Goal: Find specific page/section: Find specific page/section

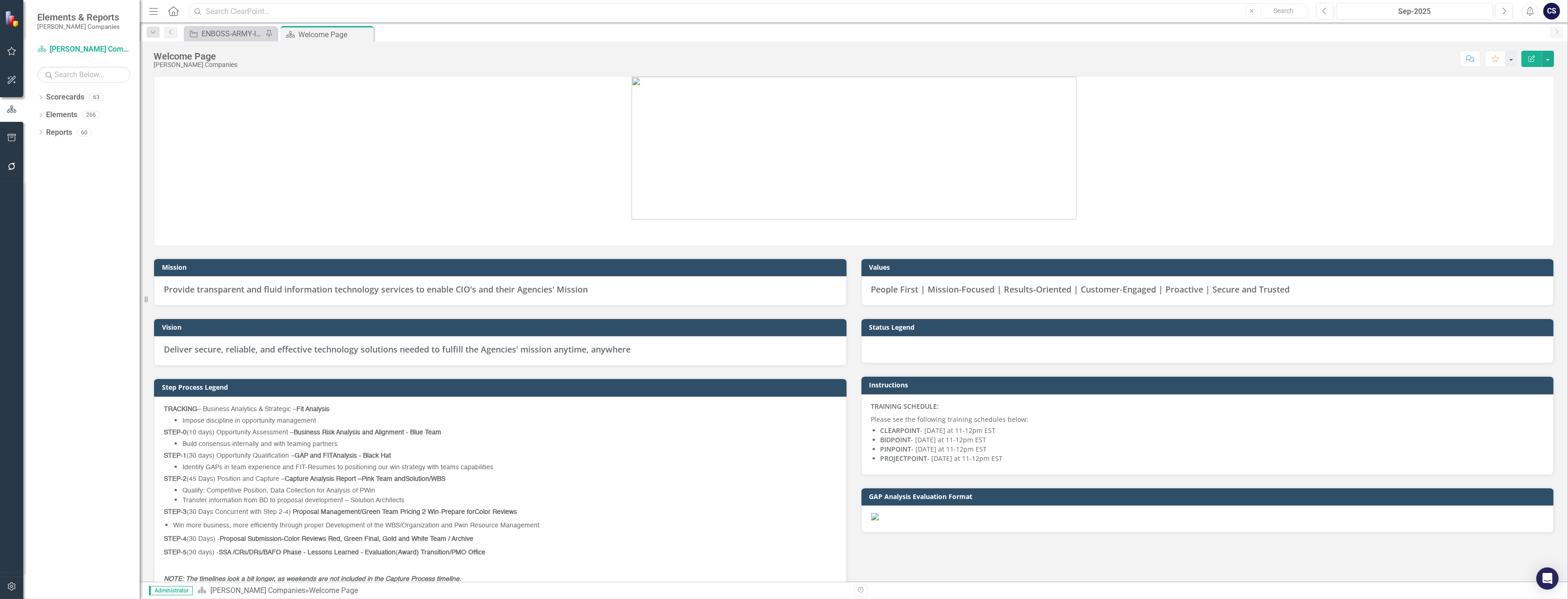
click at [238, 15] on input "text" at bounding box center [749, 11] width 1121 height 16
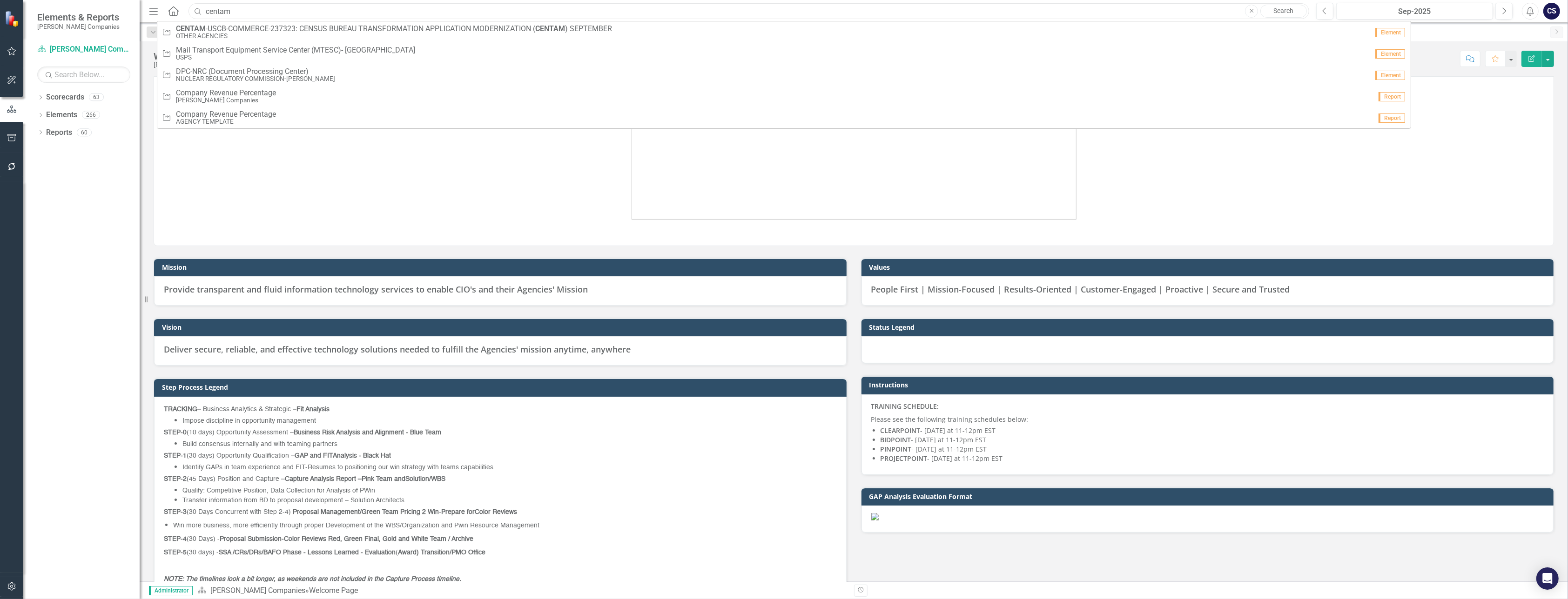
type input "CENTAM"
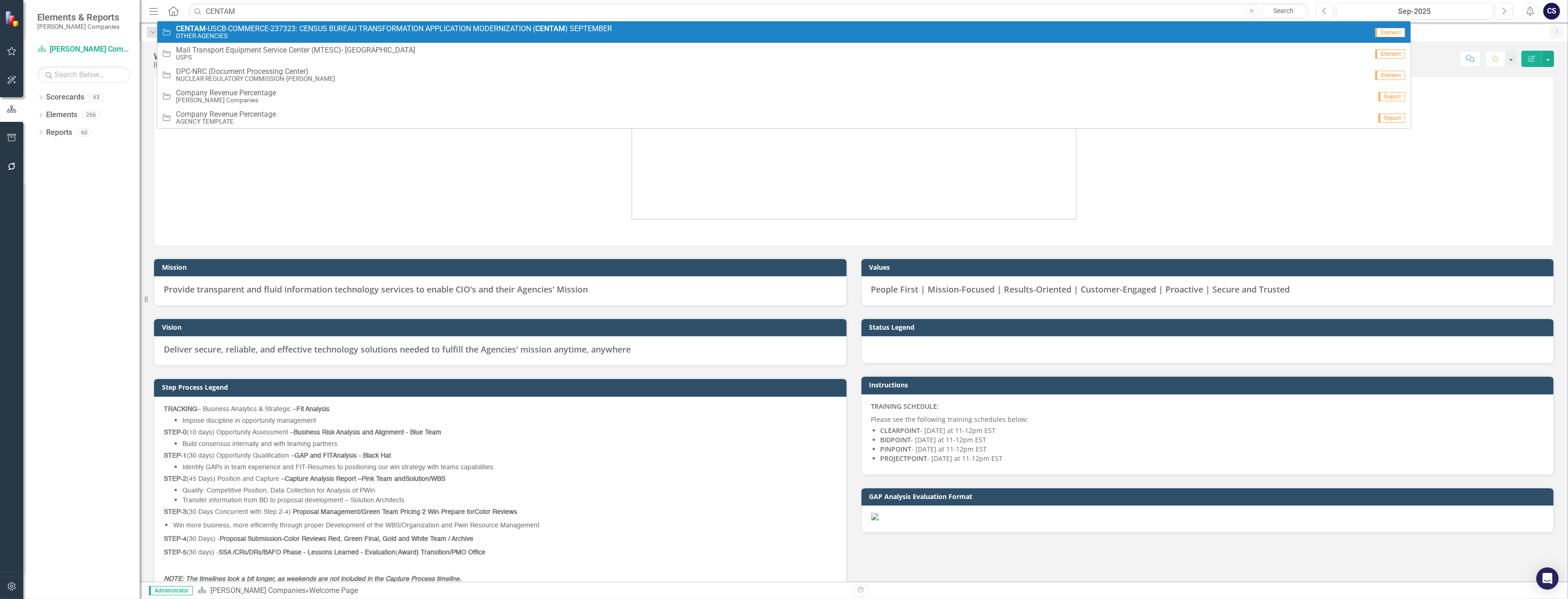
click at [246, 30] on span "CENTAM -USCB-COMMERCE-237323: CENSUS BUREAU TRANSFORMATION APPLICATION MODERNIZ…" at bounding box center [393, 29] width 436 height 8
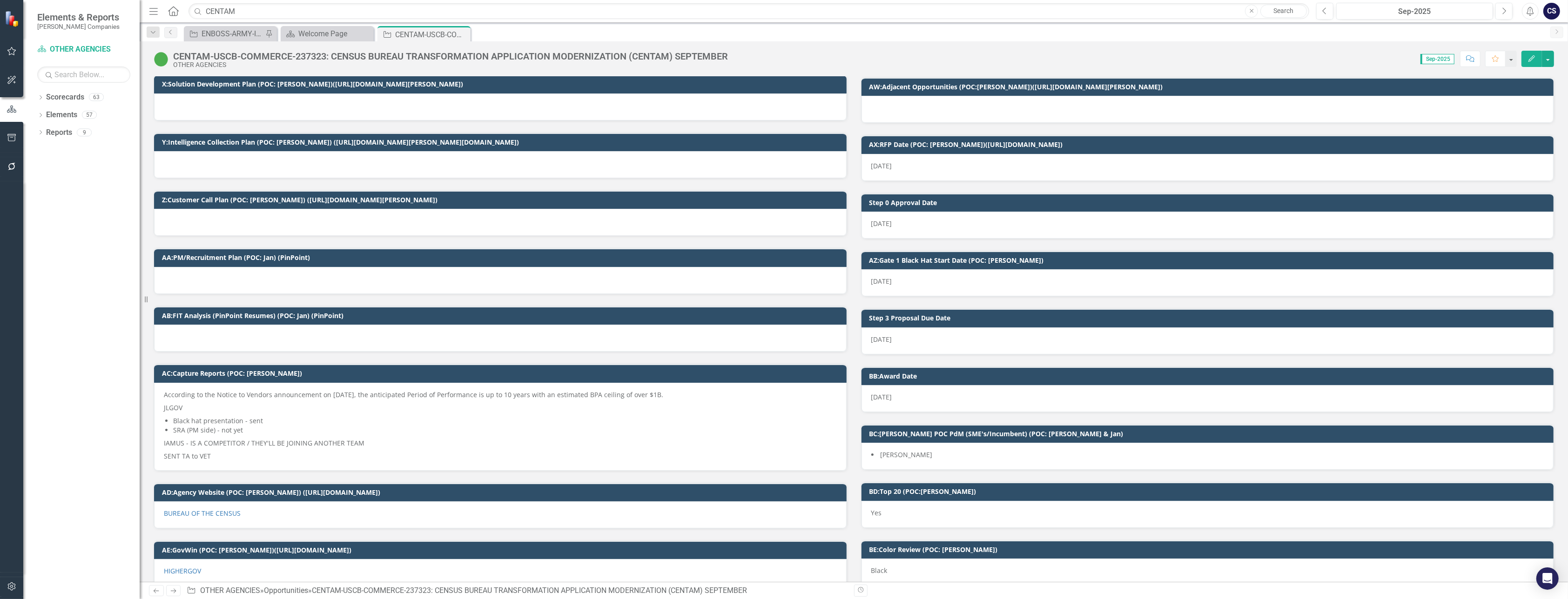
scroll to position [1700, 0]
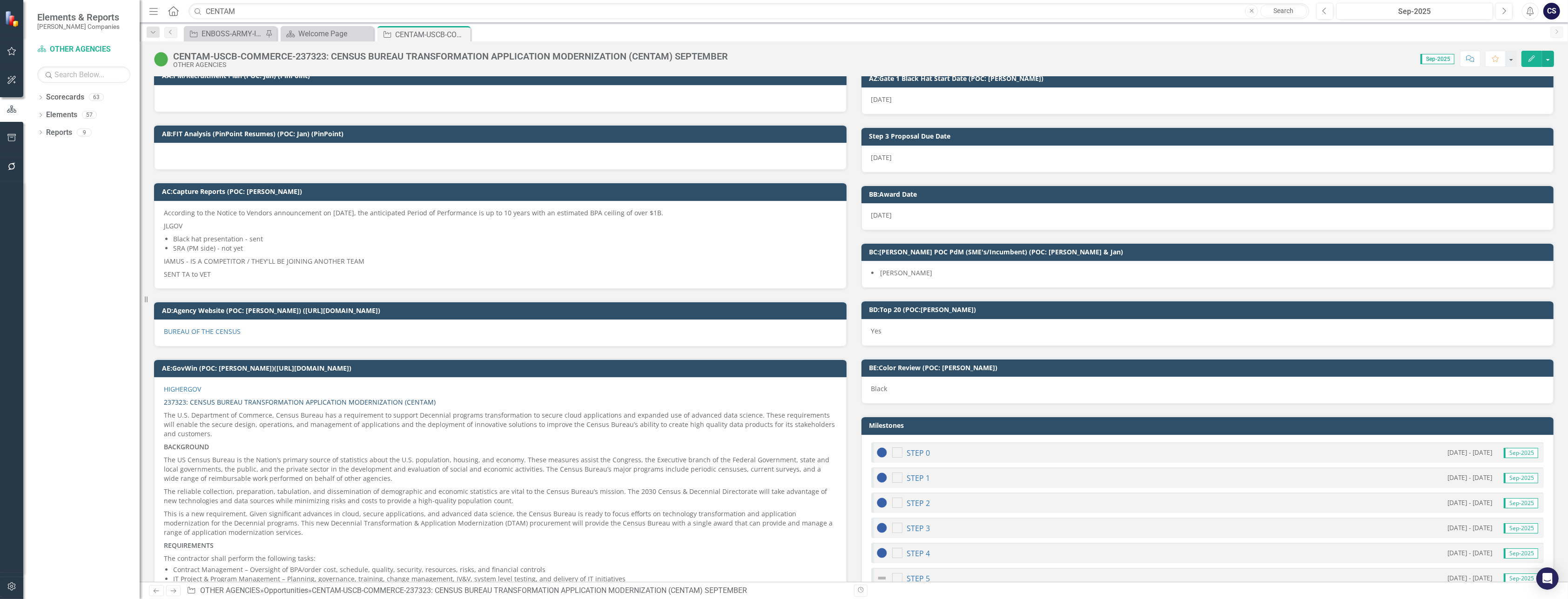
click at [250, 397] on link "237323: CENSUS BUREAU TRANSFORMATION APPLICATION MODERNIZATION (CENTAM)" at bounding box center [300, 402] width 272 height 8
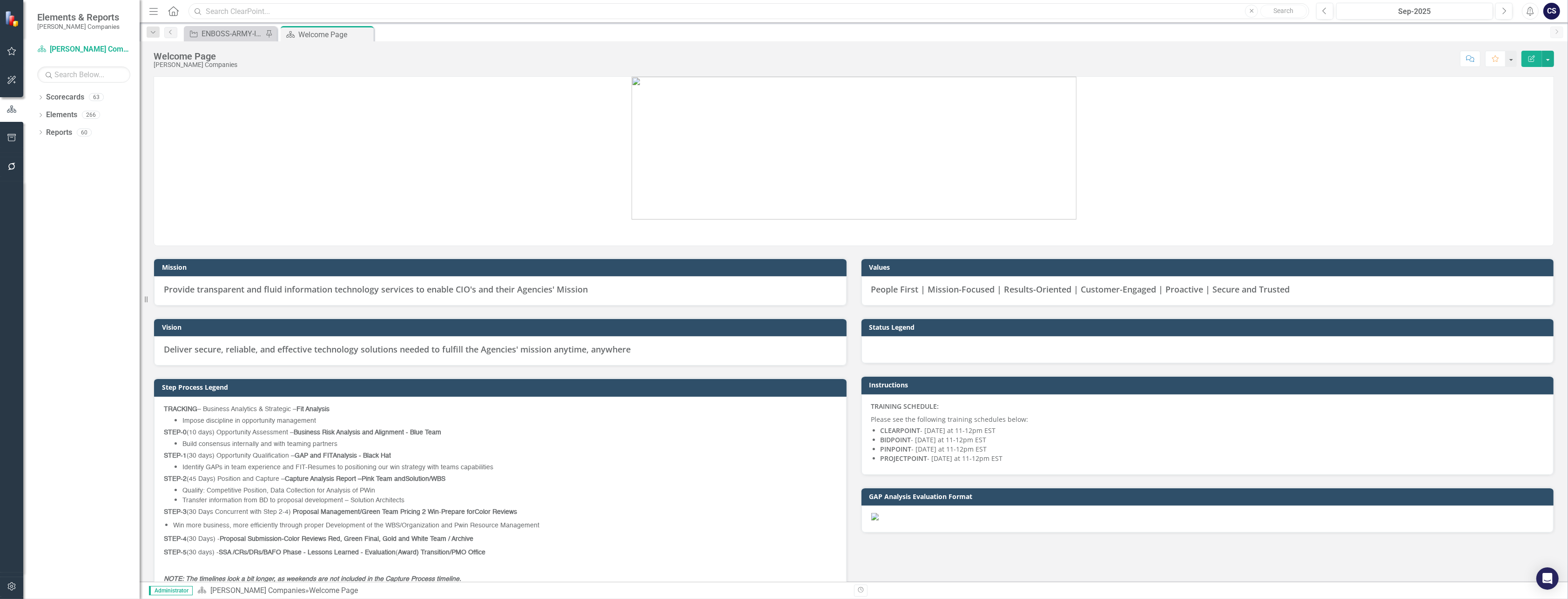
click at [252, 12] on input "text" at bounding box center [749, 11] width 1121 height 16
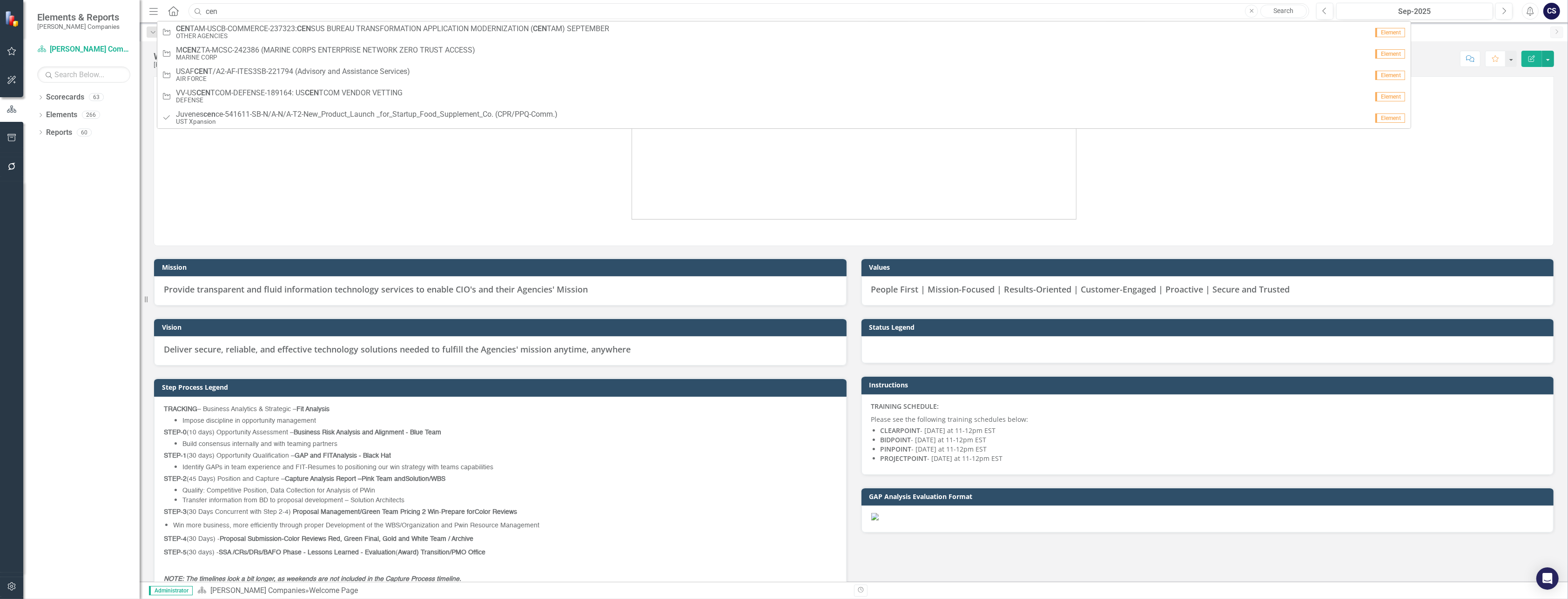
type input "CENTAM"
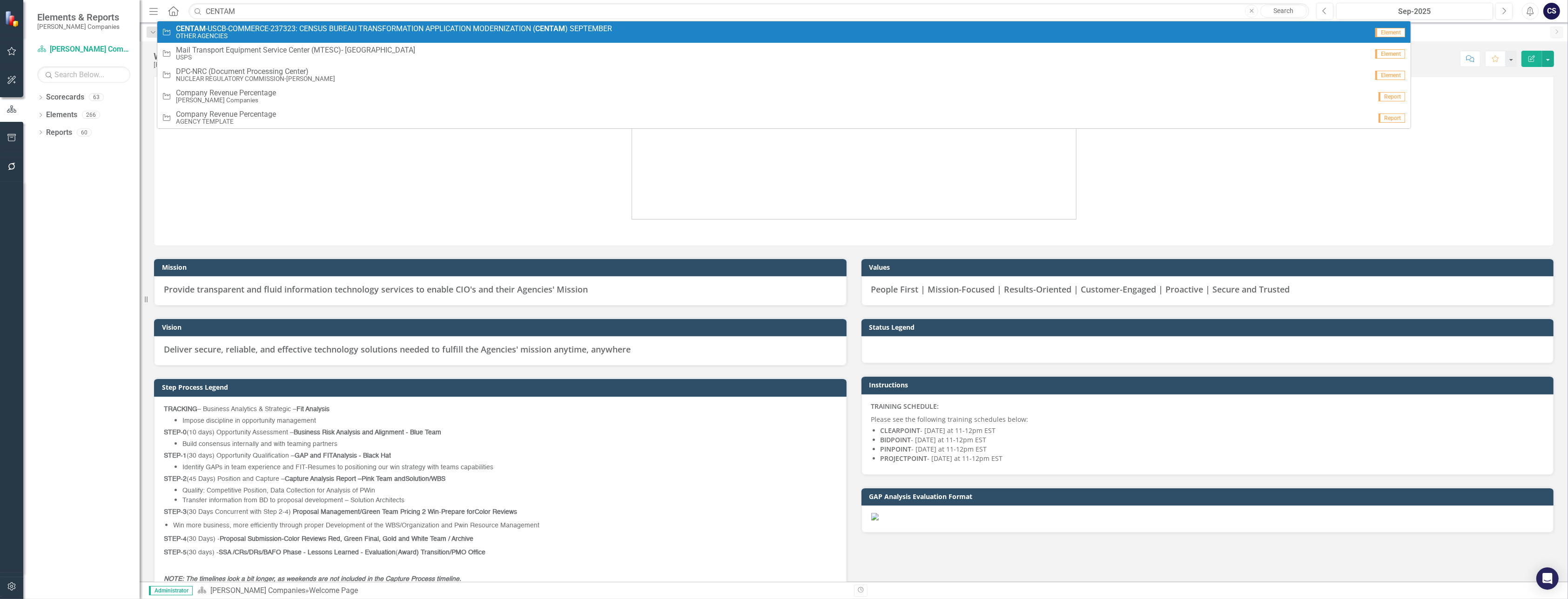
click at [250, 28] on span "CENTAM -USCB-COMMERCE-237323: CENSUS BUREAU TRANSFORMATION APPLICATION MODERNIZ…" at bounding box center [393, 29] width 436 height 8
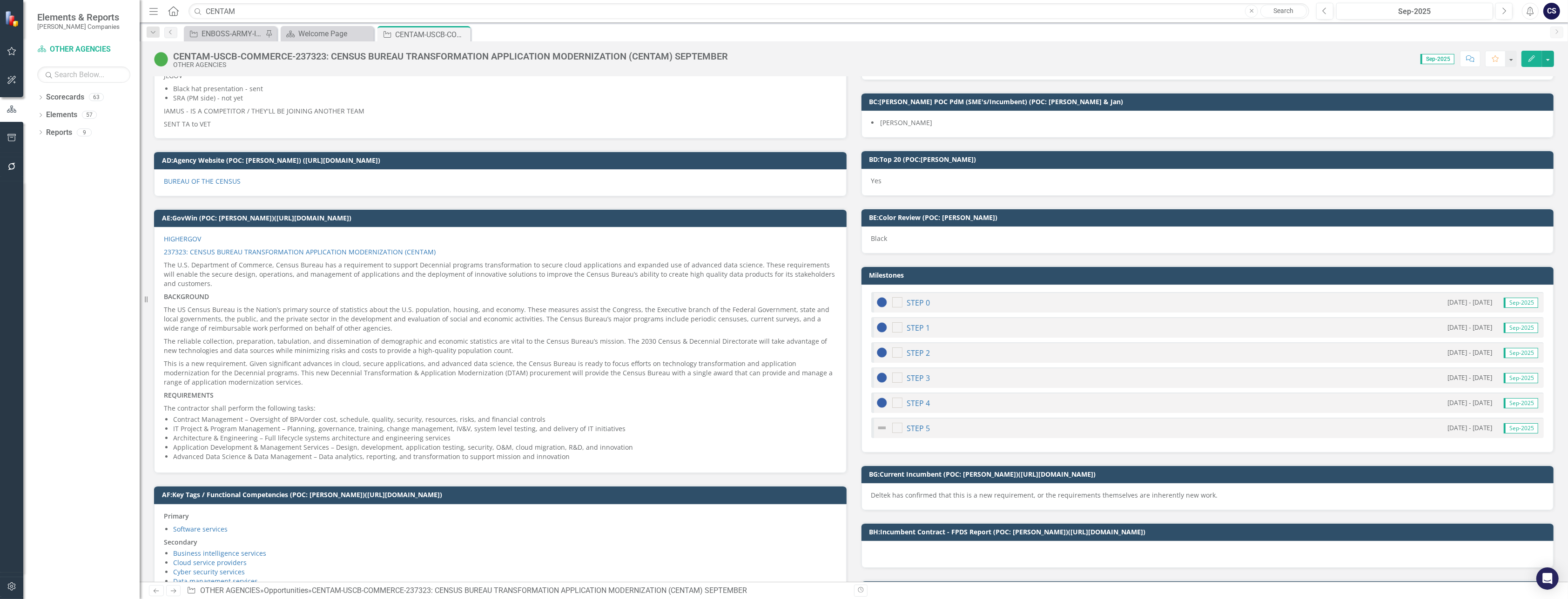
scroll to position [1853, 0]
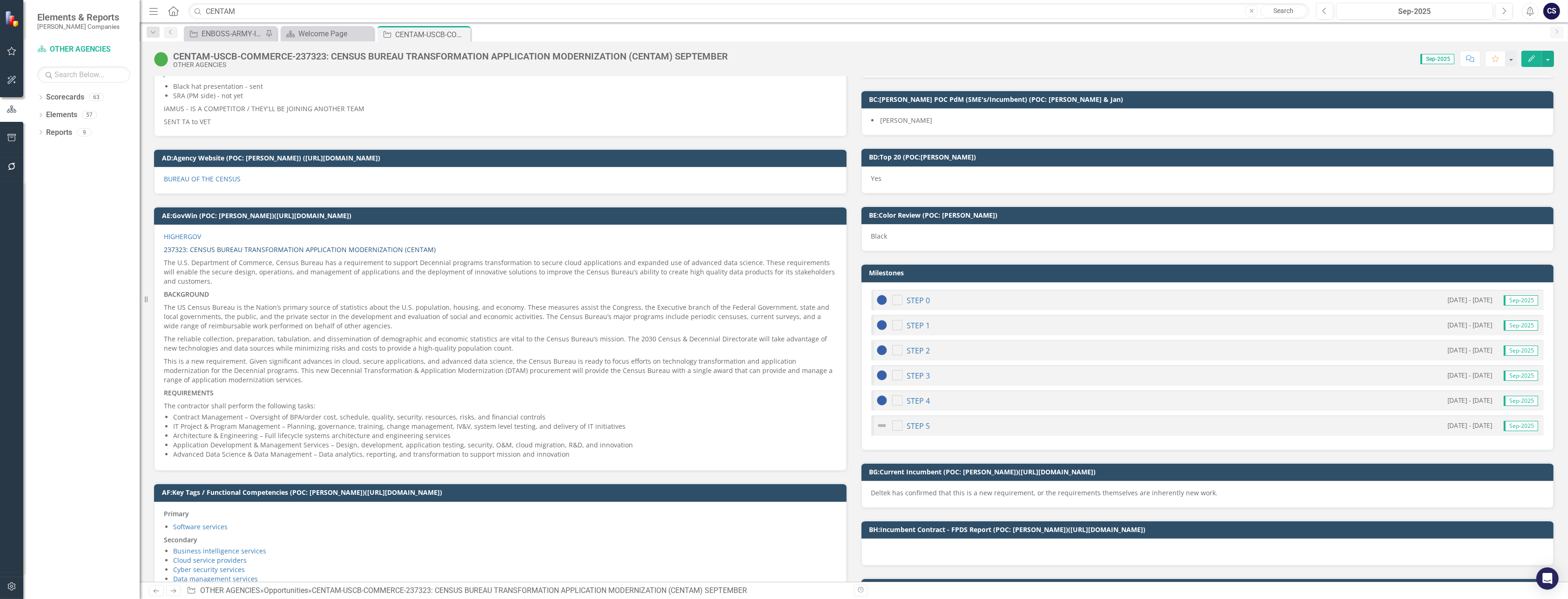
click at [236, 246] on link "237323: CENSUS BUREAU TRANSFORMATION APPLICATION MODERNIZATION (CENTAM)" at bounding box center [300, 250] width 272 height 8
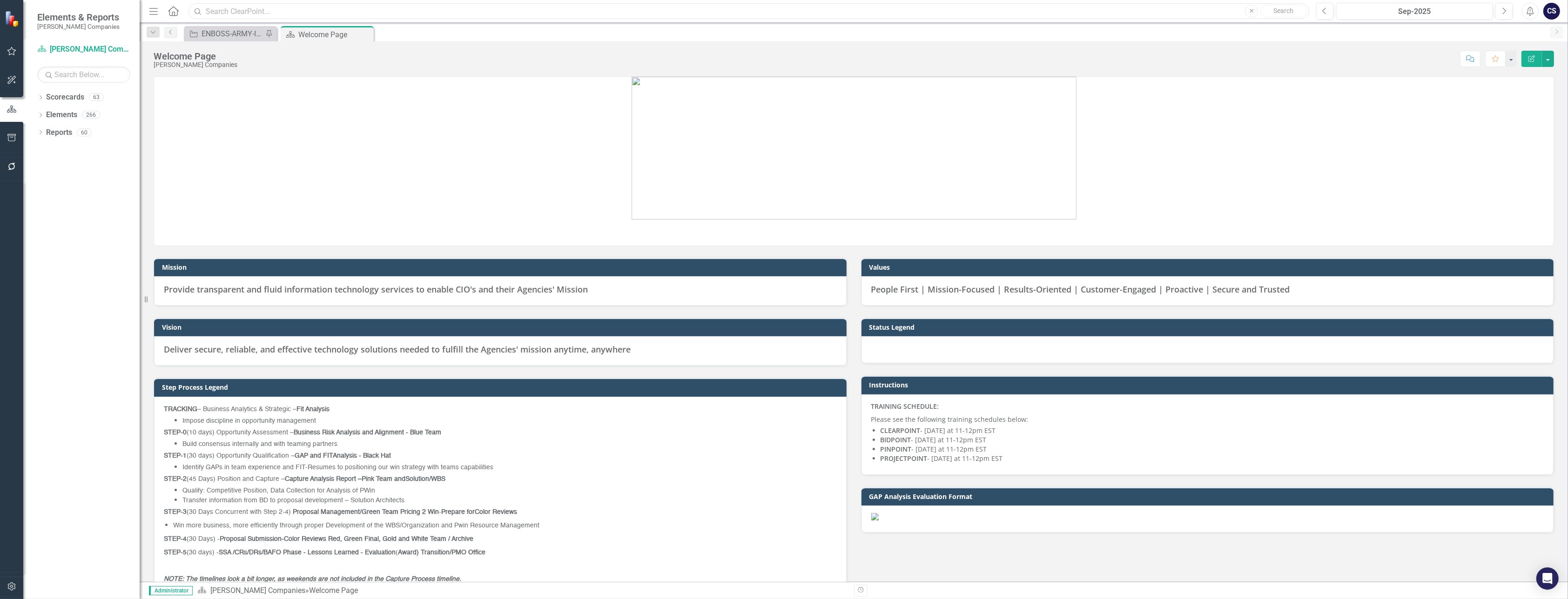
click at [219, 15] on input "text" at bounding box center [749, 11] width 1121 height 16
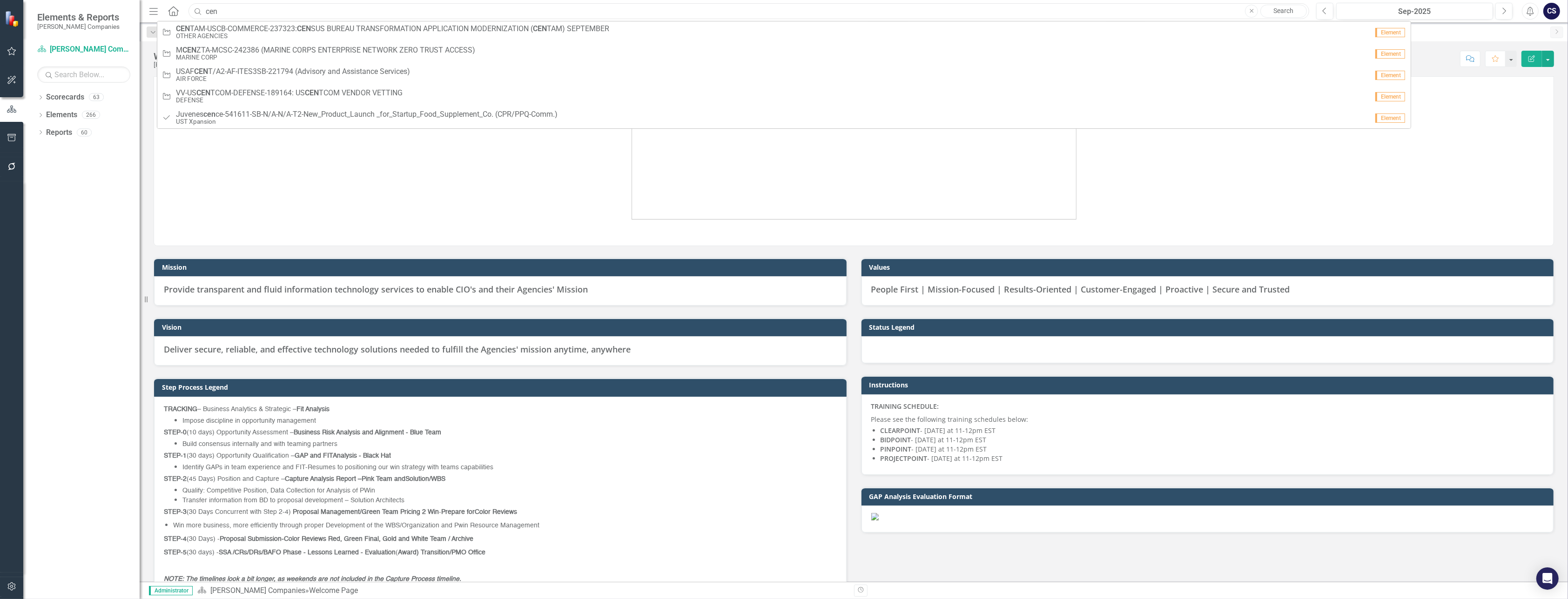
type input "CENTAM"
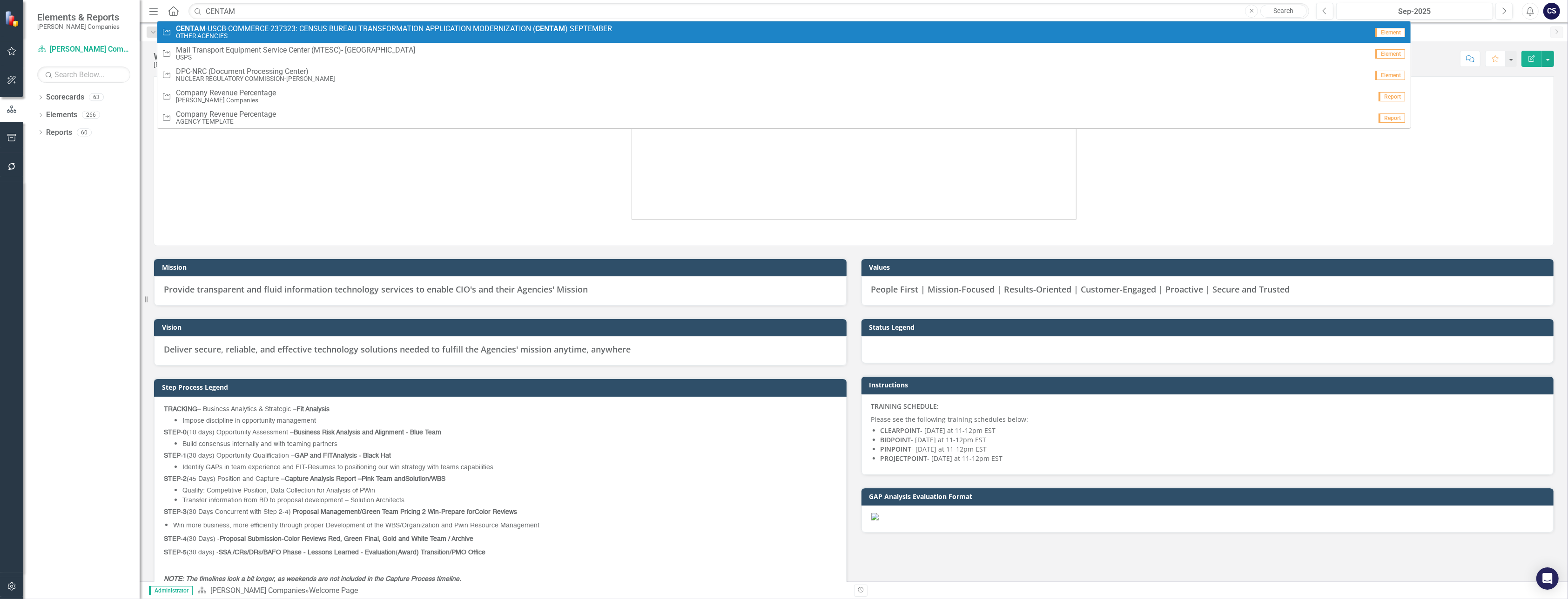
click at [242, 22] on link "Opportunity CENTAM -USCB-COMMERCE-237323: CENSUS BUREAU TRANSFORMATION APPLICAT…" at bounding box center [783, 31] width 1253 height 21
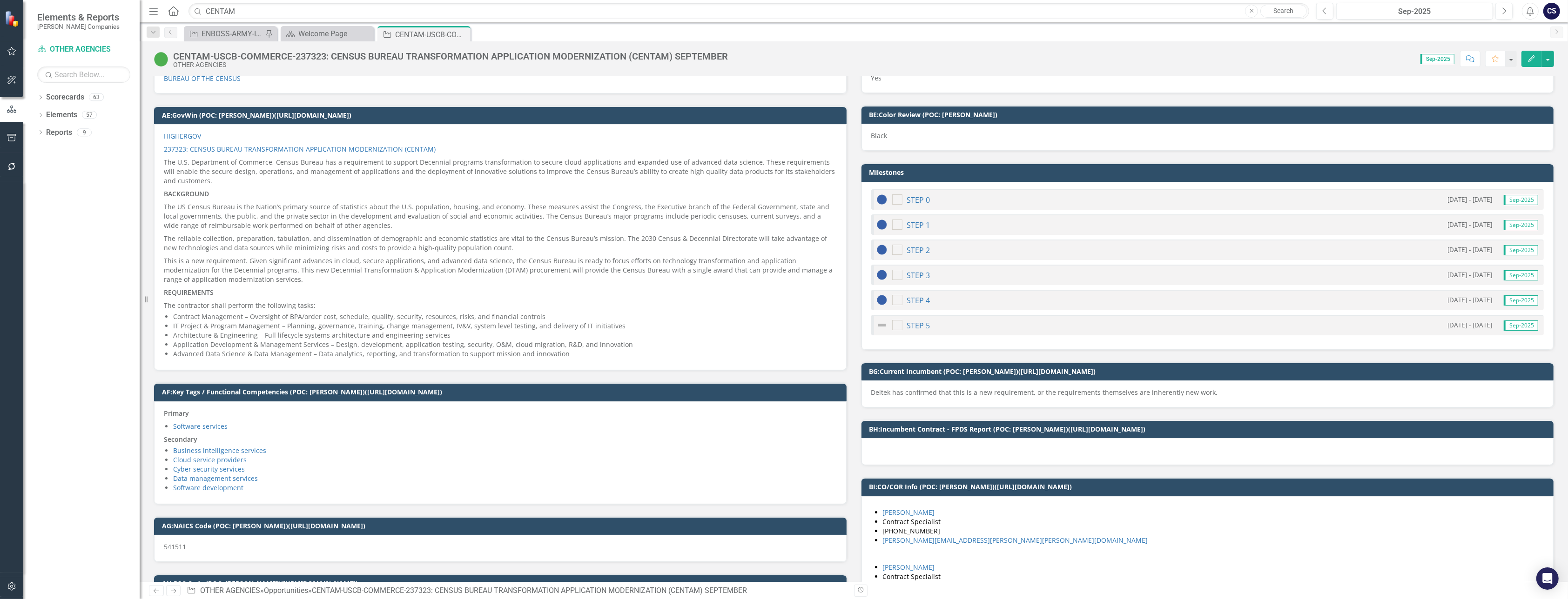
scroll to position [1939, 0]
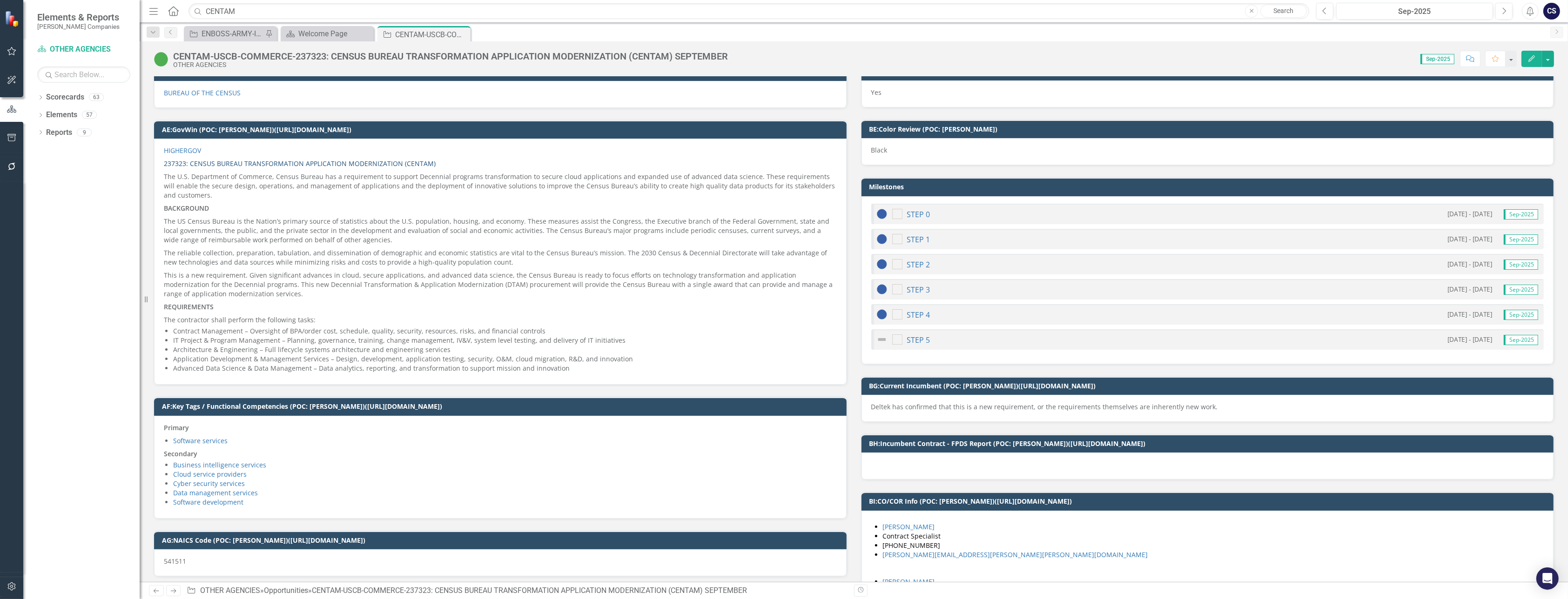
click at [269, 159] on link "237323: CENSUS BUREAU TRANSFORMATION APPLICATION MODERNIZATION (CENTAM)" at bounding box center [300, 164] width 272 height 8
click at [262, 159] on link "237323: CENSUS BUREAU TRANSFORMATION APPLICATION MODERNIZATION (CENTAM)" at bounding box center [300, 164] width 272 height 8
click at [252, 159] on link "237323: CENSUS BUREAU TRANSFORMATION APPLICATION MODERNIZATION (CENTAM)" at bounding box center [300, 164] width 272 height 8
